Goal: Book appointment/travel/reservation

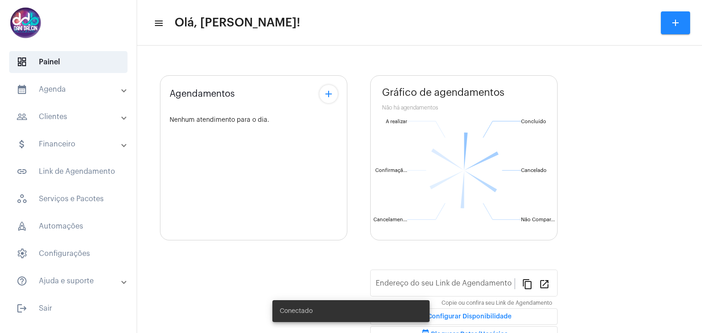
type input "https://neft.com.br/danielle-dalcin-benedetti"
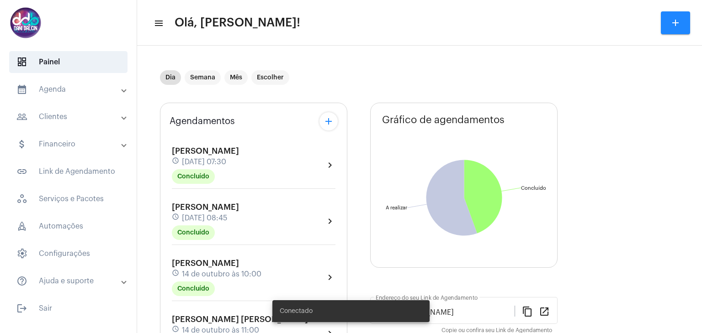
click at [65, 89] on mat-panel-title "calendar_month_outlined Agenda" at bounding box center [69, 89] width 106 height 11
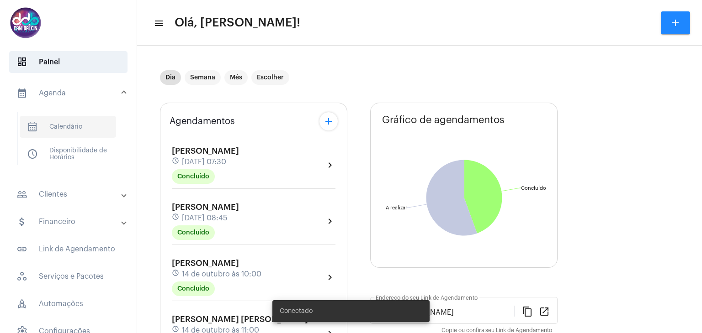
click at [77, 121] on span "calendar_month_outlined Calendário" at bounding box center [68, 127] width 96 height 22
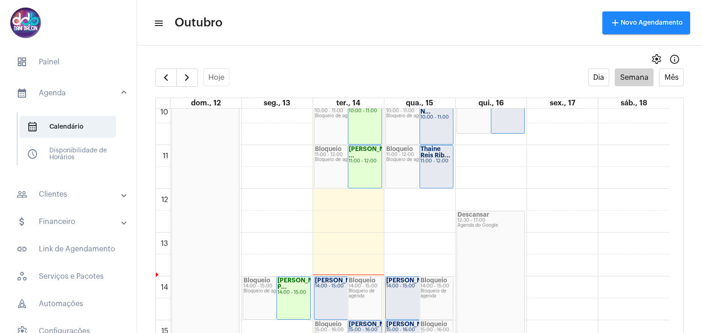
scroll to position [491, 0]
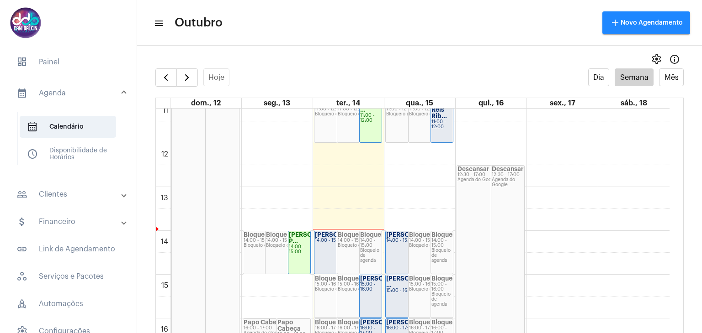
click at [483, 236] on div "Descansar 12:30 - 17:00 Agenda do Google" at bounding box center [490, 264] width 67 height 196
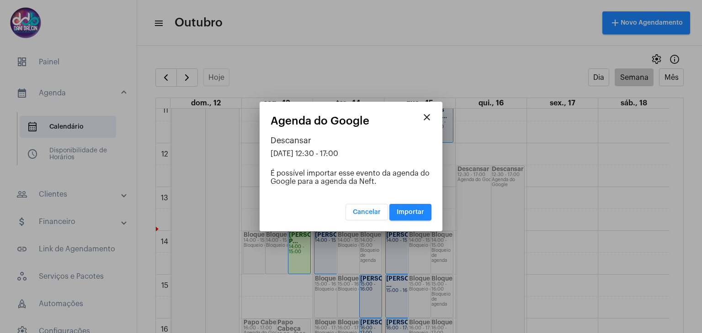
click at [426, 119] on mat-icon "close" at bounding box center [426, 117] width 11 height 11
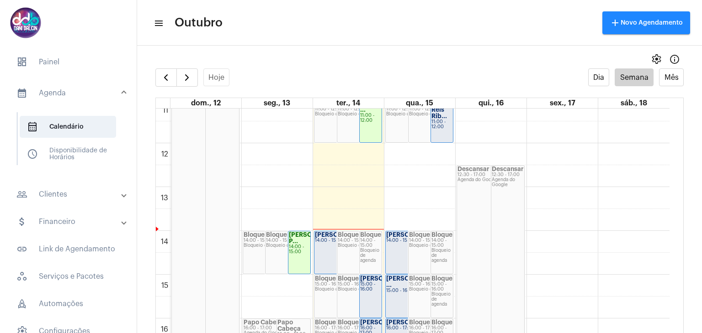
click at [544, 233] on div "00 01 02 03 04 05 06 07 08 09 10 11 12 13 14 15 16 17 18 19 20 21 22 23 Feriado…" at bounding box center [412, 143] width 513 height 1052
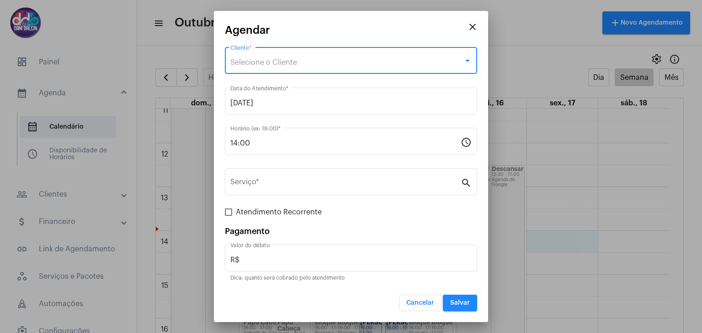
click at [314, 61] on div "Selecione o Cliente" at bounding box center [346, 62] width 233 height 8
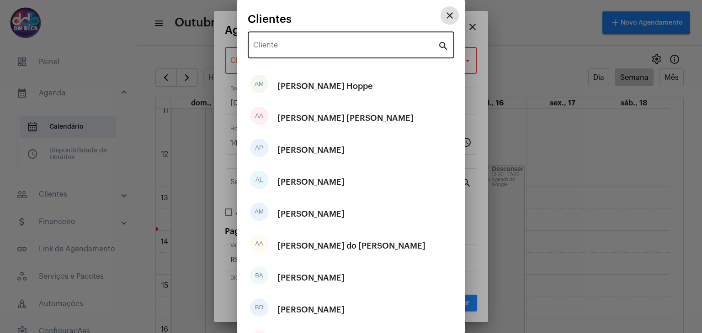
click at [288, 49] on input "Cliente" at bounding box center [345, 47] width 185 height 8
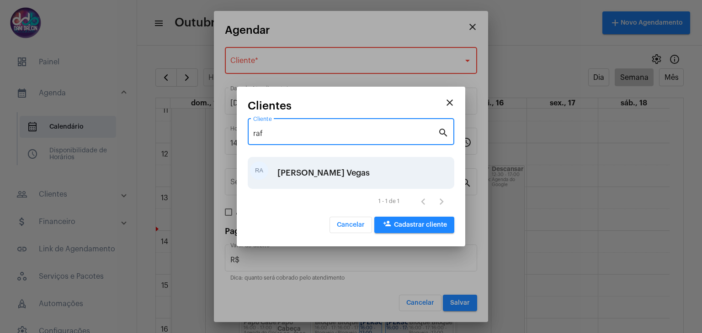
type input "raf"
click at [317, 169] on div "Rafael Adriano Borstmann Vegas" at bounding box center [323, 172] width 92 height 27
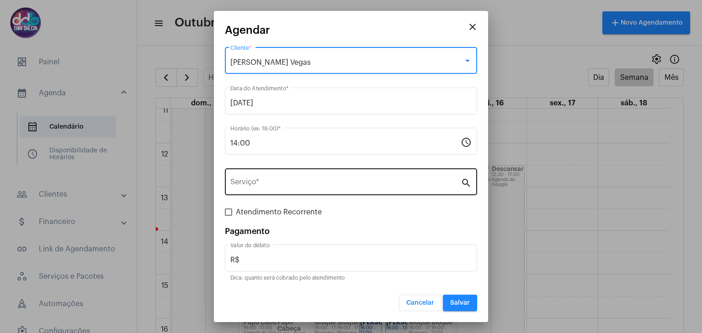
click at [290, 180] on input "Serviço *" at bounding box center [345, 184] width 230 height 8
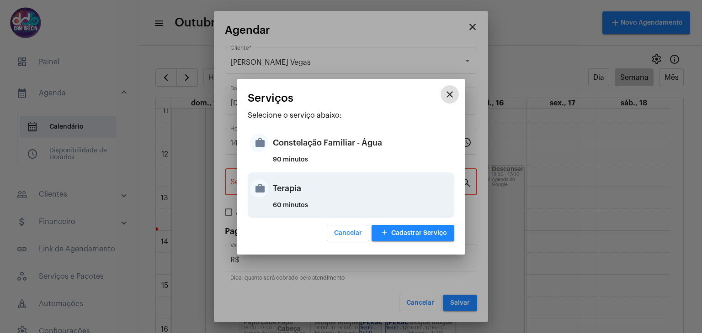
click at [289, 194] on div "Terapia" at bounding box center [362, 188] width 179 height 27
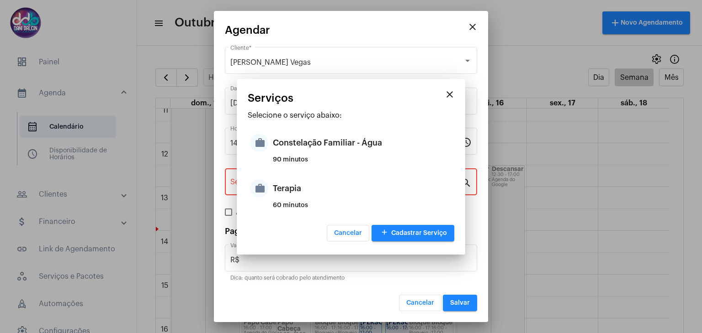
type input "Terapia"
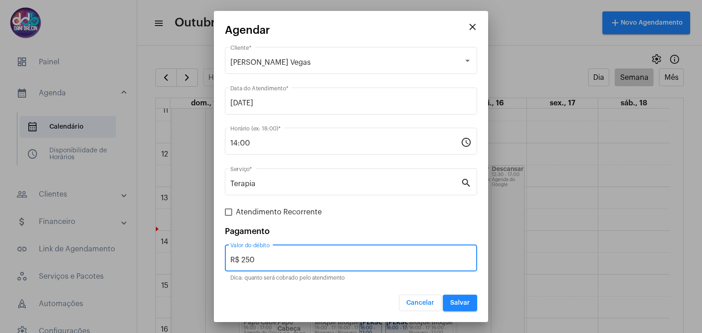
click at [262, 256] on input "R$ 250" at bounding box center [350, 260] width 241 height 8
type input "R$ 150"
click at [470, 306] on button "Salvar" at bounding box center [460, 303] width 34 height 16
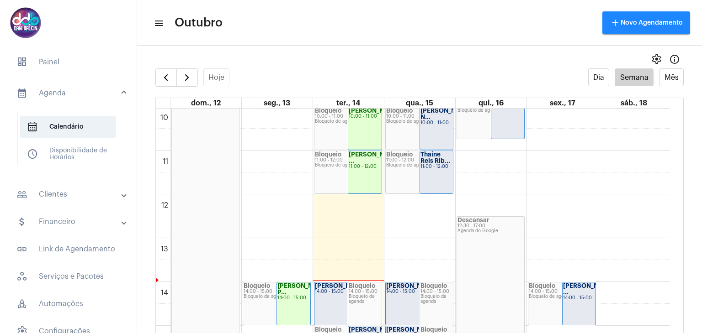
scroll to position [446, 0]
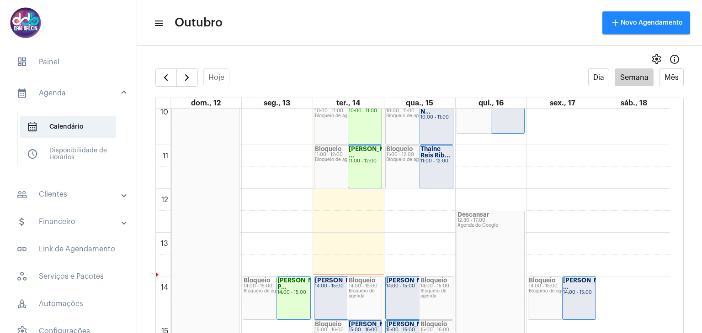
click at [571, 288] on strong "[PERSON_NAME] ..." at bounding box center [588, 284] width 51 height 12
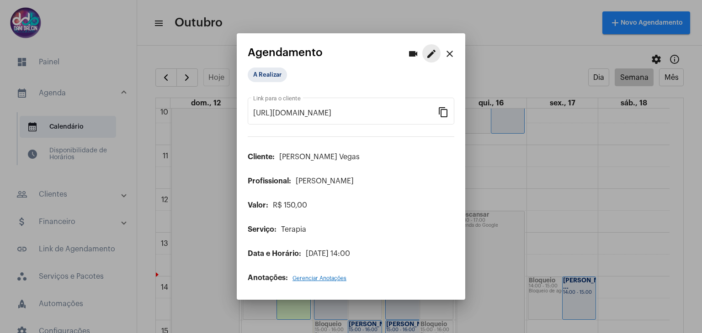
click at [429, 58] on mat-icon "edit" at bounding box center [431, 53] width 11 height 11
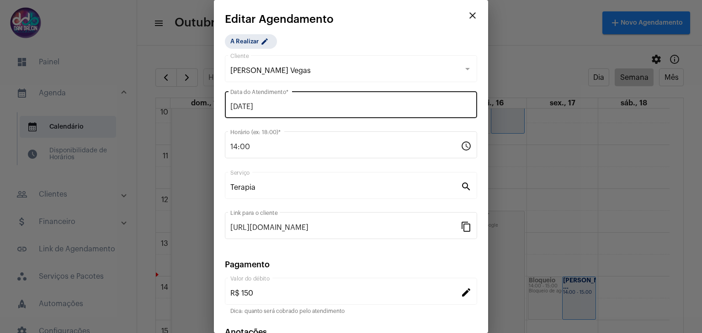
click at [288, 106] on input "17/10/2025" at bounding box center [350, 107] width 241 height 8
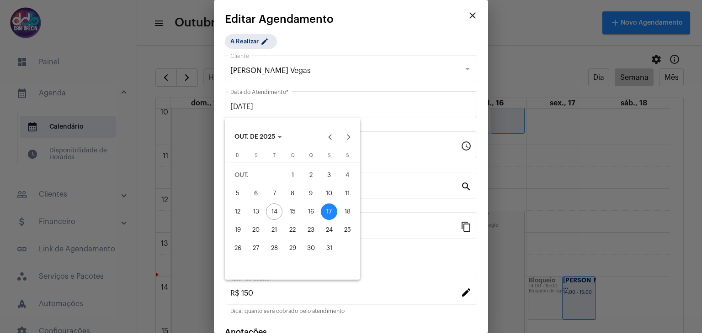
click at [312, 211] on div "16" at bounding box center [310, 212] width 16 height 16
type input "16/10/2025"
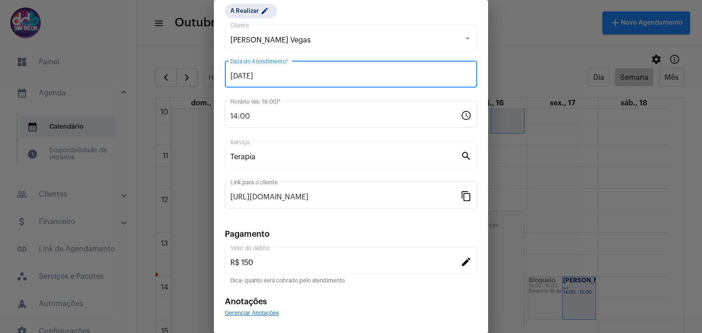
scroll to position [58, 0]
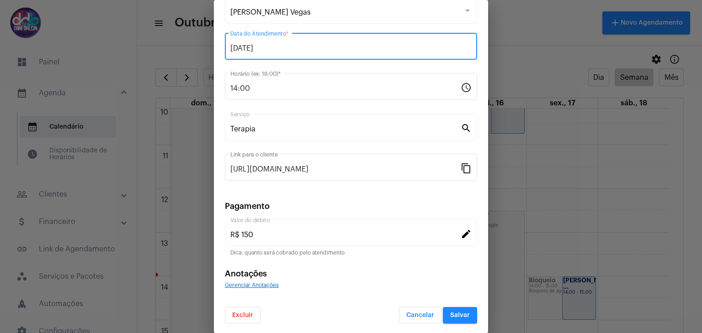
click at [464, 312] on button "Salvar" at bounding box center [460, 315] width 34 height 16
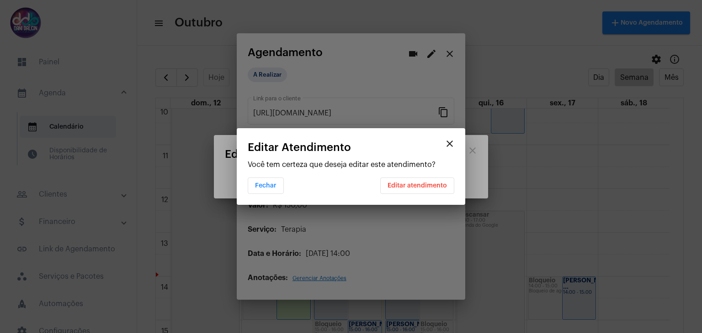
scroll to position [0, 0]
click at [417, 189] on button "Editar atendimento" at bounding box center [417, 186] width 74 height 16
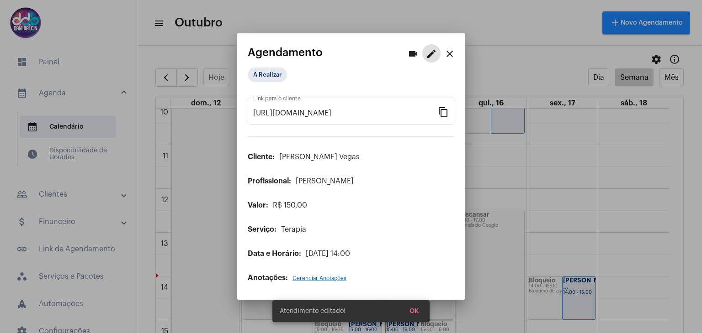
click at [445, 57] on mat-icon "close" at bounding box center [449, 53] width 11 height 11
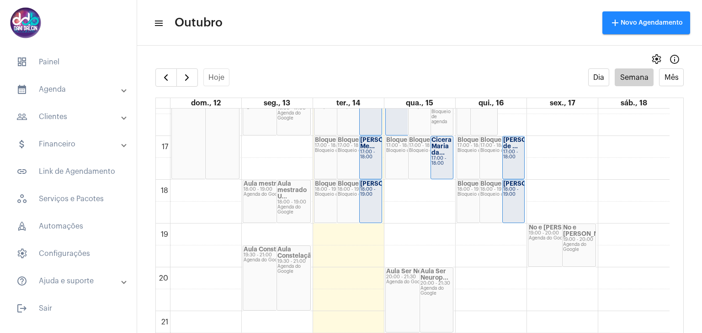
scroll to position [721, 0]
